Goal: Check status: Check status

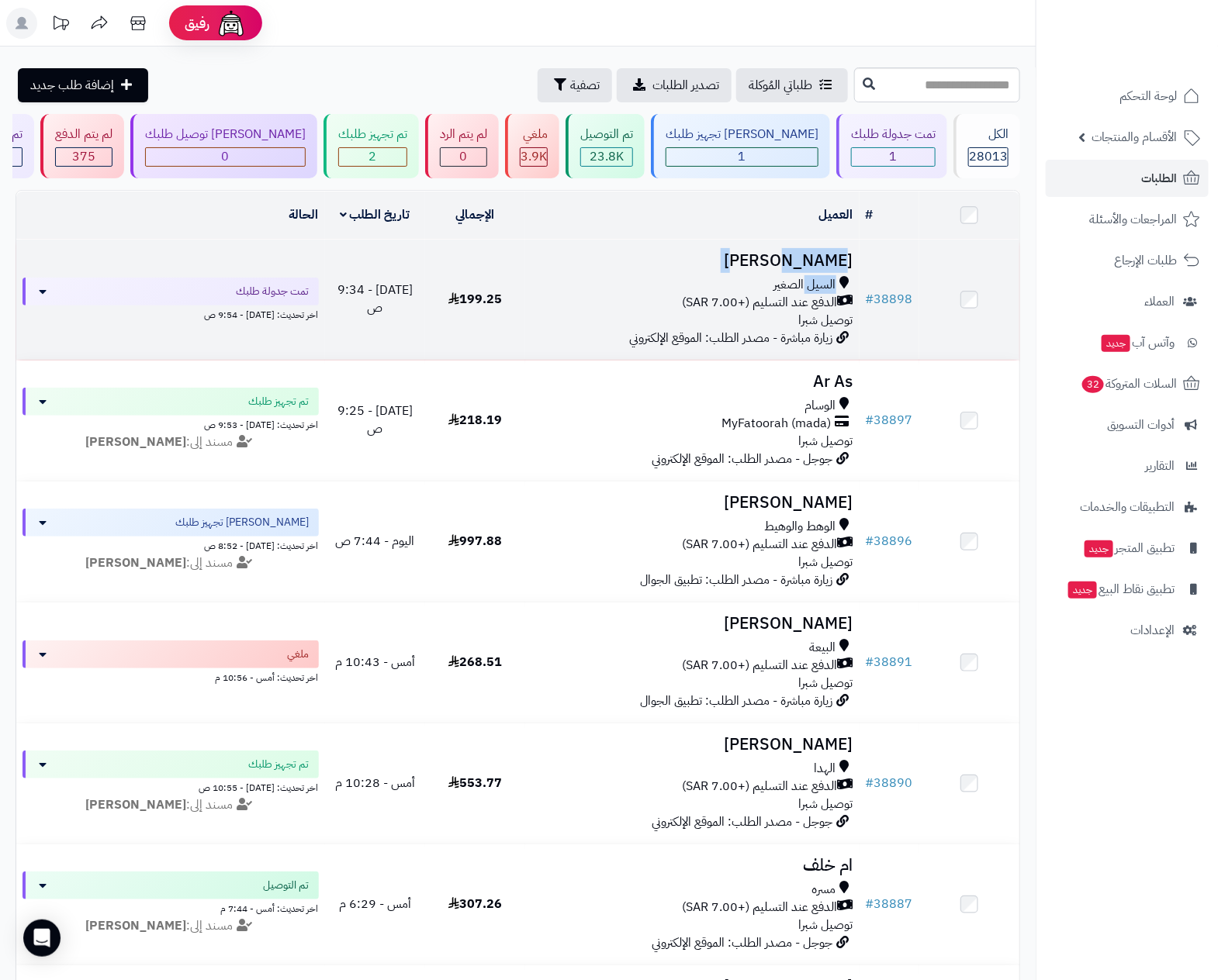
click at [809, 272] on td "رباب حسني السيل الصغير الدفع عند التسليم (+7.00 SAR) توصيل شبرا زيارة مباشرة - …" at bounding box center [692, 300] width 334 height 120
click at [762, 303] on span "الدفع عند التسليم (+7.00 SAR)" at bounding box center [759, 303] width 155 height 18
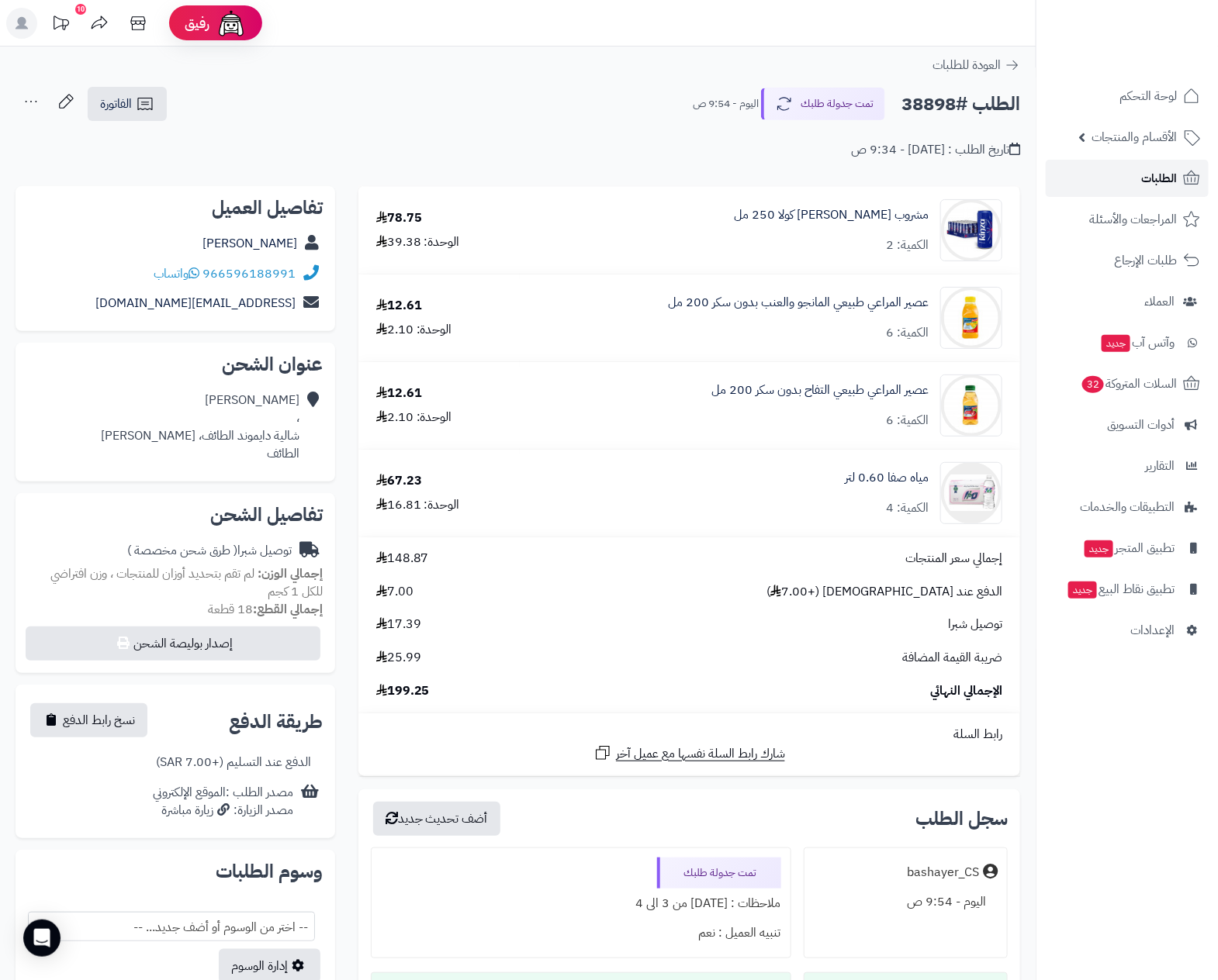
click at [1157, 177] on span "الطلبات" at bounding box center [1159, 178] width 36 height 21
